Goal: Transaction & Acquisition: Purchase product/service

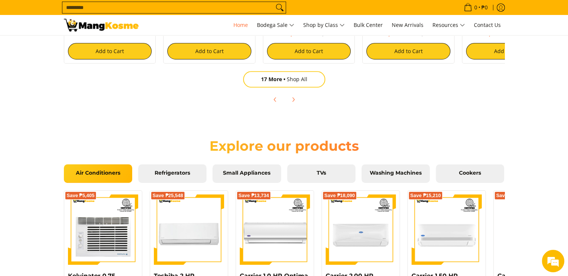
scroll to position [635, 0]
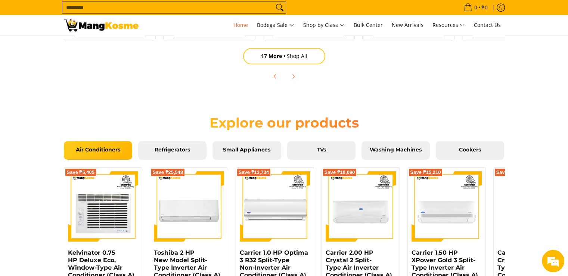
click at [87, 148] on span "Air Conditioners" at bounding box center [97, 149] width 57 height 7
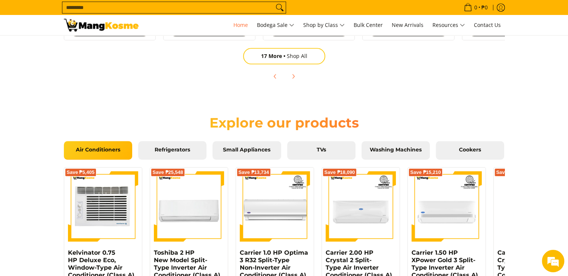
click at [110, 207] on img at bounding box center [103, 206] width 70 height 70
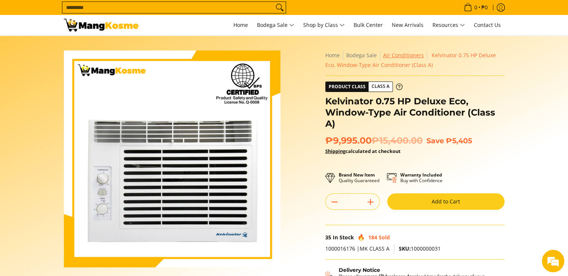
click at [394, 57] on link "Air Conditioners" at bounding box center [403, 55] width 41 height 7
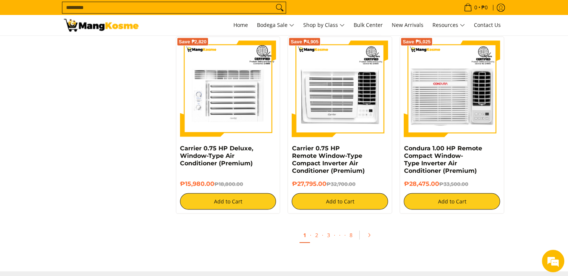
scroll to position [1345, 0]
